Goal: Task Accomplishment & Management: Manage account settings

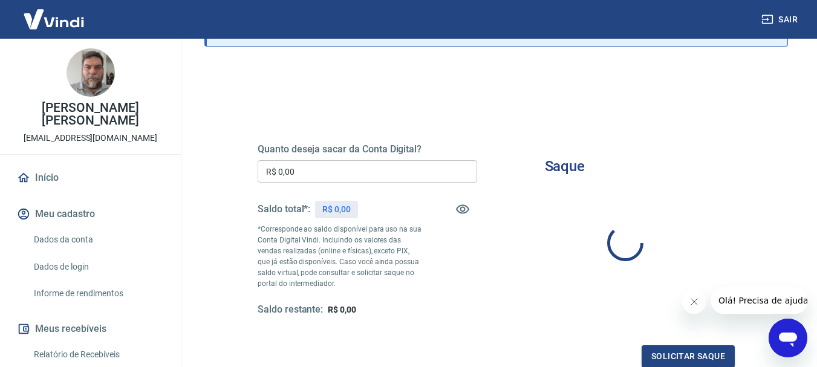
scroll to position [121, 0]
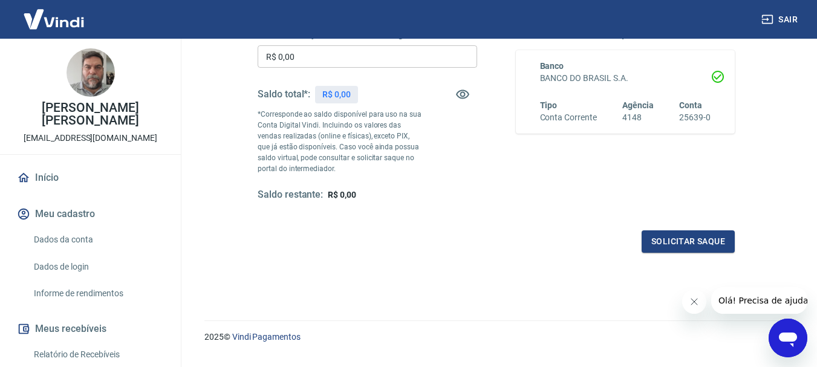
scroll to position [242, 0]
